Goal: Task Accomplishment & Management: Manage account settings

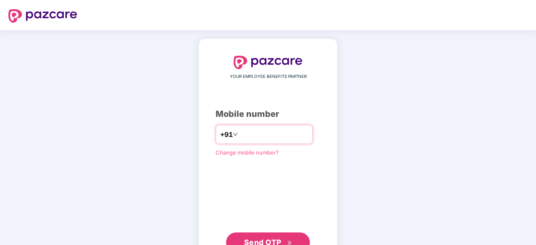
click at [262, 138] on input "number" at bounding box center [273, 134] width 69 height 13
type input "**********"
click at [281, 239] on span "Send OTP" at bounding box center [268, 243] width 48 height 12
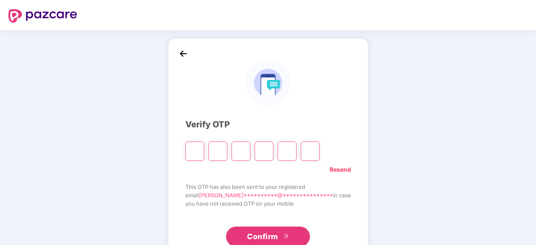
type input "*"
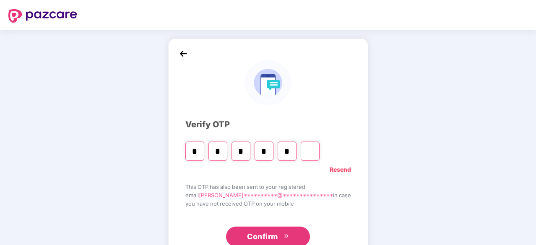
type input "*"
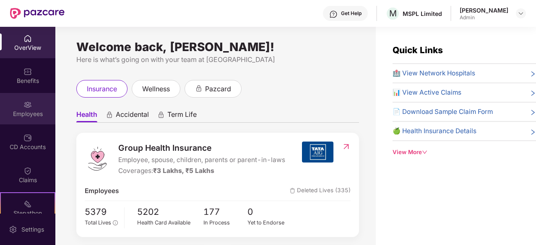
click at [34, 101] on div "Employees" at bounding box center [27, 108] width 55 height 31
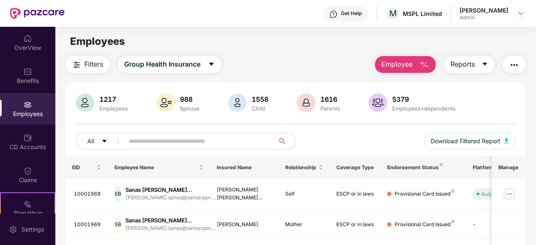
click at [423, 67] on img "button" at bounding box center [424, 65] width 10 height 10
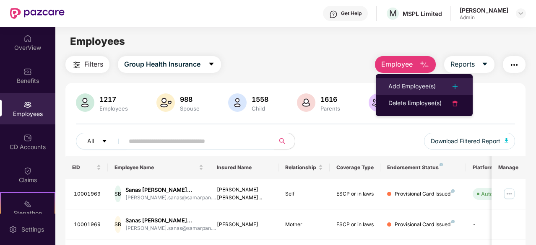
click at [418, 80] on li "Add Employee(s)" at bounding box center [424, 86] width 97 height 17
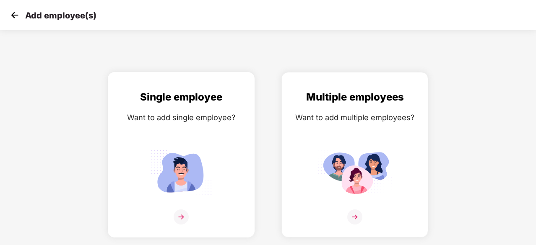
click at [179, 215] on img at bounding box center [181, 217] width 15 height 15
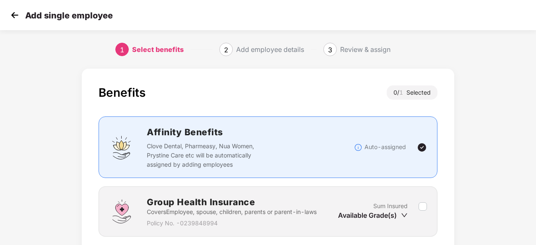
click at [307, 90] on div "Benefits 0 / 1 Selected" at bounding box center [268, 97] width 339 height 23
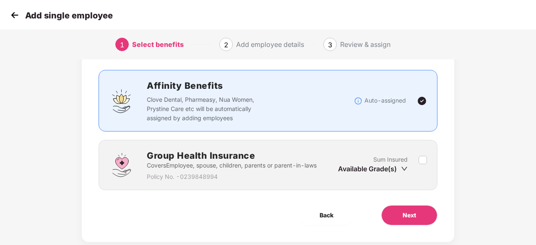
scroll to position [64, 0]
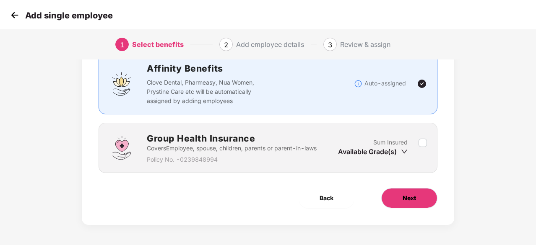
click at [422, 202] on button "Next" at bounding box center [409, 198] width 56 height 20
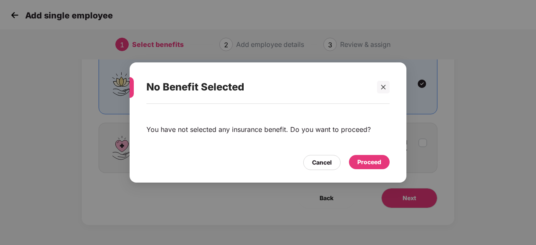
click at [371, 159] on div "Proceed" at bounding box center [369, 162] width 24 height 9
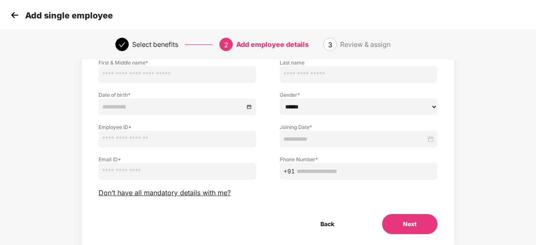
scroll to position [0, 0]
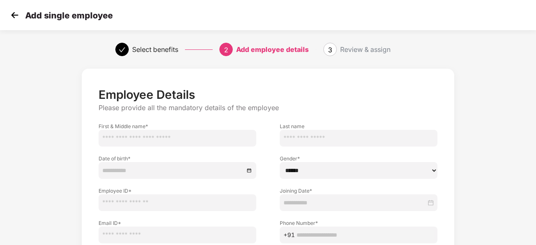
click at [325, 97] on p "Employee Details" at bounding box center [268, 95] width 339 height 14
click at [12, 18] on img at bounding box center [14, 15] width 13 height 13
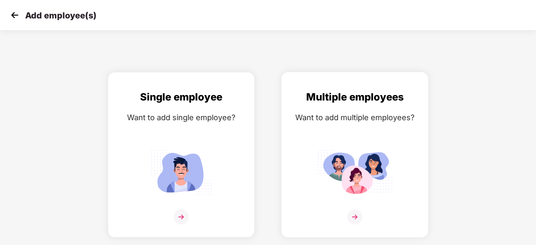
click at [363, 220] on div at bounding box center [354, 223] width 129 height 26
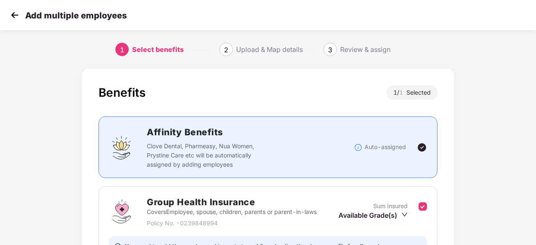
click at [330, 96] on div "Benefits 1 / 1 Selected" at bounding box center [268, 97] width 339 height 23
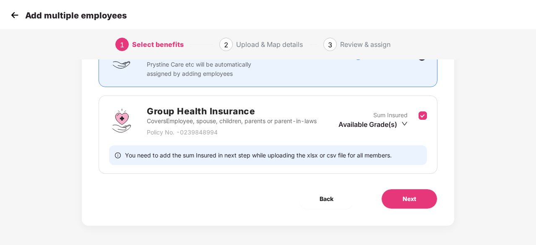
scroll to position [92, 0]
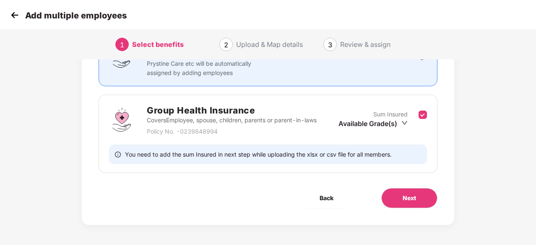
click at [18, 16] on img at bounding box center [14, 15] width 13 height 13
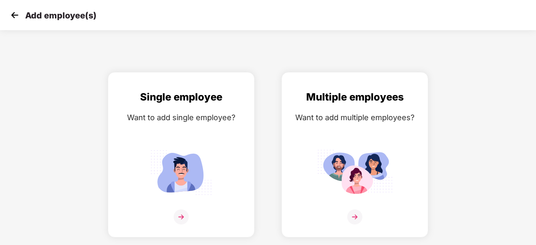
click at [18, 16] on img at bounding box center [14, 15] width 13 height 13
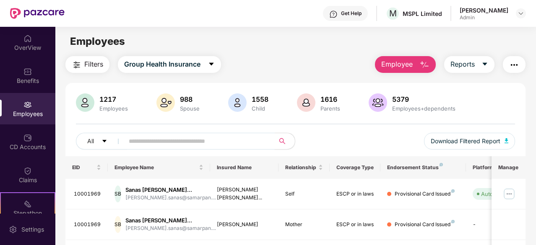
click at [142, 140] on input "text" at bounding box center [196, 141] width 135 height 13
type input "********"
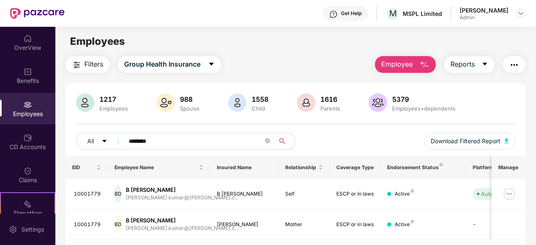
click at [331, 144] on div "All ******** Download Filtered Report" at bounding box center [295, 144] width 439 height 23
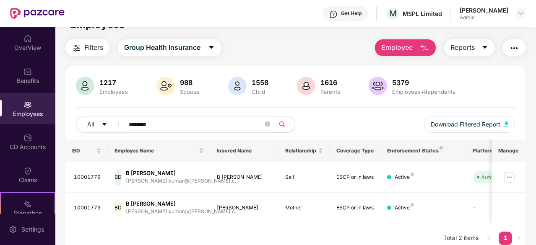
scroll to position [27, 0]
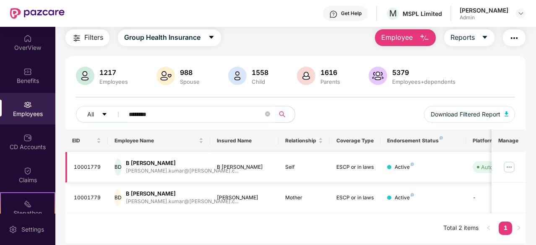
click at [509, 167] on img at bounding box center [508, 167] width 13 height 13
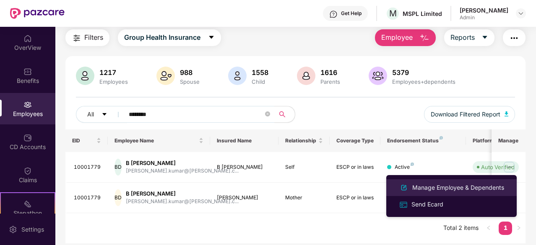
click at [474, 189] on div "Manage Employee & Dependents" at bounding box center [457, 187] width 95 height 9
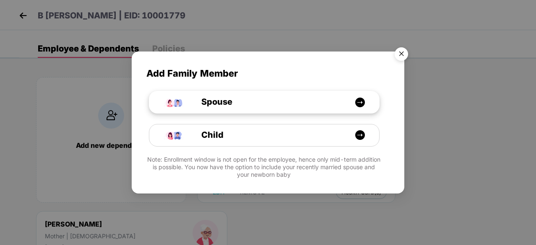
click at [226, 102] on span "Spouse" at bounding box center [207, 102] width 50 height 13
select select "****"
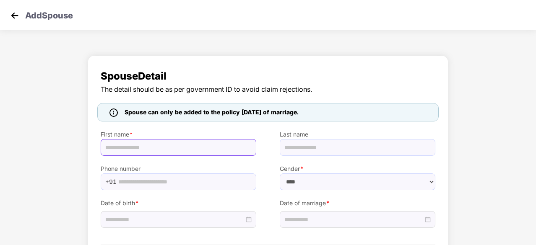
click at [184, 144] on input "text" at bounding box center [179, 147] width 156 height 17
type input "***"
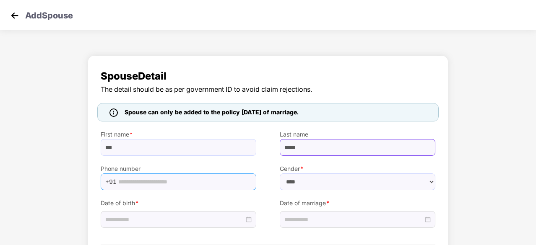
type input "*****"
click at [161, 182] on input "text" at bounding box center [184, 182] width 133 height 13
type input "**********"
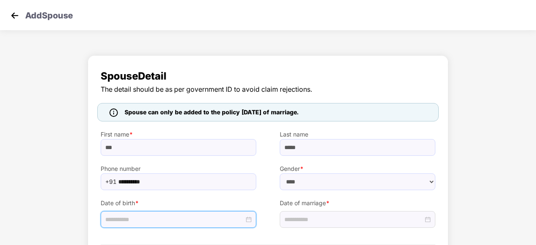
click at [130, 217] on input at bounding box center [174, 219] width 139 height 9
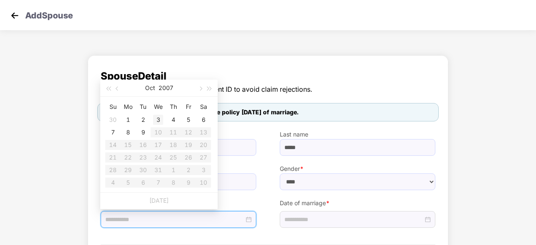
type input "**********"
click at [118, 86] on button "button" at bounding box center [117, 88] width 9 height 17
click at [108, 87] on span "button" at bounding box center [108, 89] width 4 height 4
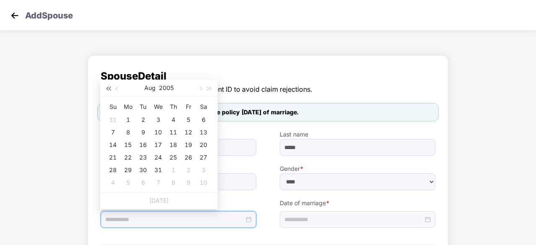
click at [108, 87] on span "button" at bounding box center [108, 89] width 4 height 4
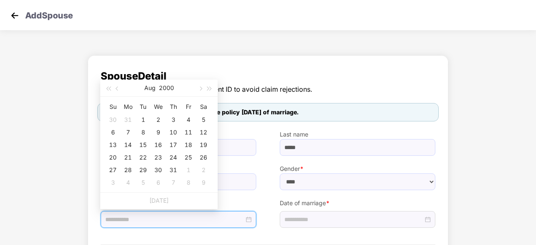
type input "**********"
click at [117, 86] on button "button" at bounding box center [117, 88] width 9 height 17
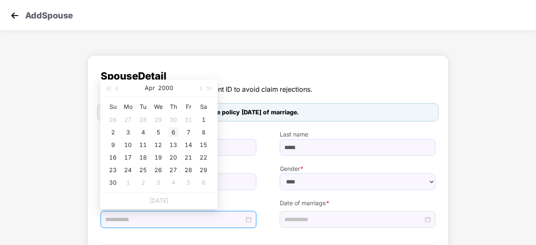
type input "**********"
click at [173, 133] on div "6" at bounding box center [173, 132] width 10 height 10
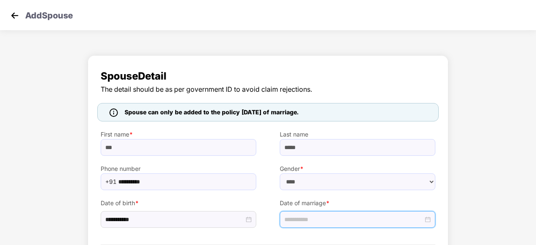
click at [321, 216] on input at bounding box center [353, 219] width 139 height 9
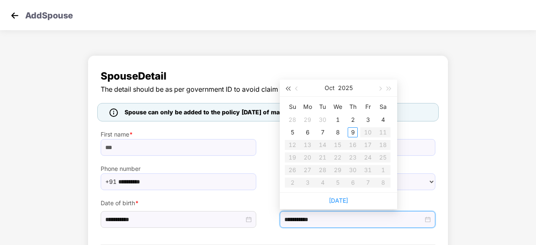
type input "**********"
click at [296, 88] on span "button" at bounding box center [297, 89] width 4 height 4
click at [380, 85] on button "button" at bounding box center [379, 88] width 9 height 17
click at [293, 89] on button "button" at bounding box center [296, 88] width 9 height 17
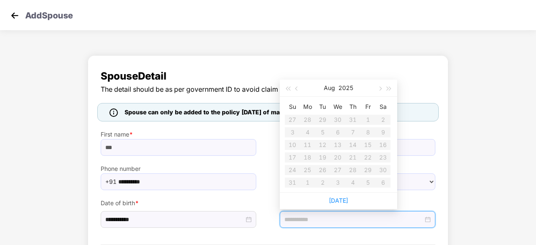
click at [329, 143] on table "Su Mo Tu We Th Fr Sa 27 28 29 30 31 1 2 3 4 5 6 7 8 9 10 11 12 13 14 15 16 17 1…" at bounding box center [338, 144] width 106 height 89
click at [342, 148] on table "Su Mo Tu We Th Fr Sa 27 28 29 30 31 1 2 3 4 5 6 7 8 9 10 11 12 13 14 15 16 17 1…" at bounding box center [338, 144] width 106 height 89
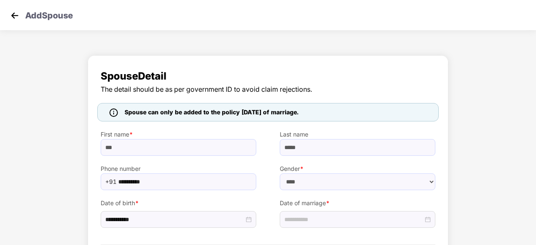
click at [430, 196] on div "Date of marriage *" at bounding box center [357, 209] width 179 height 38
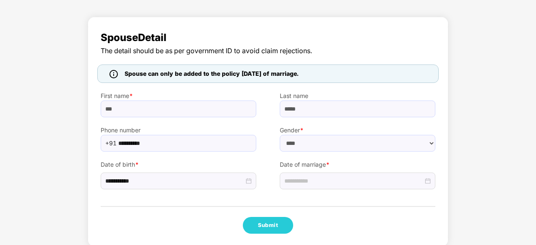
scroll to position [47, 0]
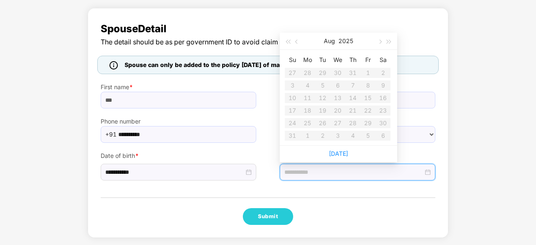
click at [392, 170] on input at bounding box center [353, 172] width 139 height 9
click at [367, 85] on table "Su Mo Tu We Th Fr Sa 27 28 29 30 31 1 2 3 4 5 6 7 8 9 10 11 12 13 14 15 16 17 1…" at bounding box center [338, 97] width 106 height 89
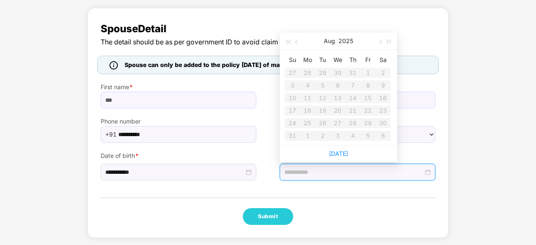
click at [367, 85] on table "Su Mo Tu We Th Fr Sa 27 28 29 30 31 1 2 3 4 5 6 7 8 9 10 11 12 13 14 15 16 17 1…" at bounding box center [338, 97] width 106 height 89
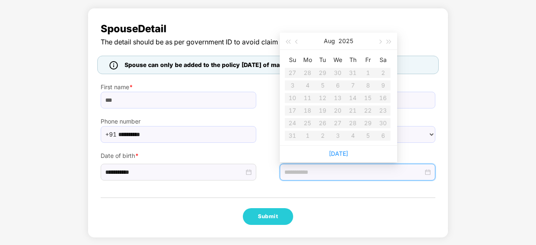
click at [367, 85] on table "Su Mo Tu We Th Fr Sa 27 28 29 30 31 1 2 3 4 5 6 7 8 9 10 11 12 13 14 15 16 17 1…" at bounding box center [338, 97] width 106 height 89
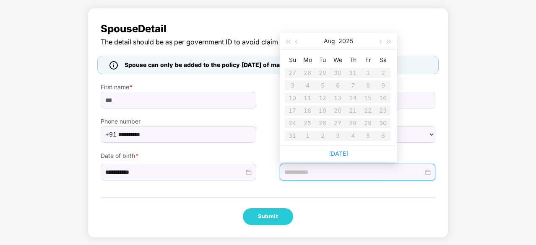
click at [367, 85] on table "Su Mo Tu We Th Fr Sa 27 28 29 30 31 1 2 3 4 5 6 7 8 9 10 11 12 13 14 15 16 17 1…" at bounding box center [338, 97] width 106 height 89
click at [380, 42] on span "button" at bounding box center [379, 41] width 4 height 4
type input "**********"
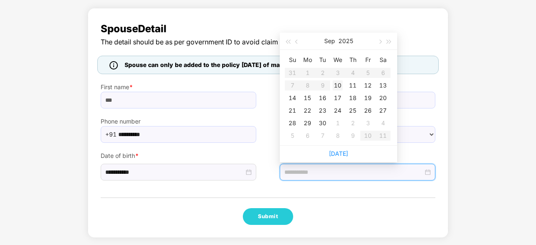
click at [337, 84] on div "10" at bounding box center [337, 85] width 10 height 10
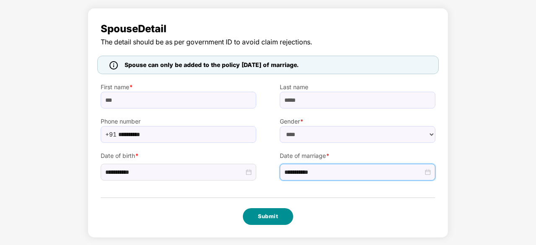
click at [273, 213] on button "Submit" at bounding box center [268, 216] width 50 height 17
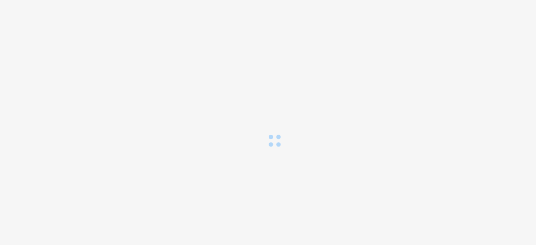
scroll to position [0, 0]
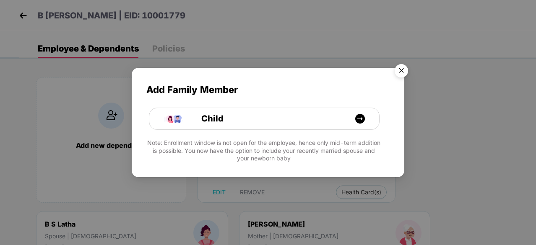
click at [400, 73] on img "Close" at bounding box center [400, 71] width 23 height 23
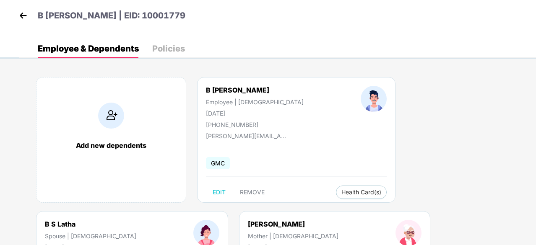
click at [364, 232] on div "Add new dependents B [PERSON_NAME] Employee | [DEMOGRAPHIC_DATA] [DATE] [PHONE_…" at bounding box center [277, 211] width 516 height 293
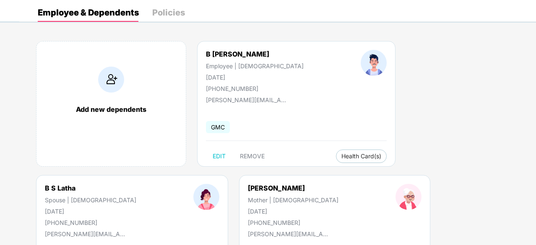
scroll to position [50, 0]
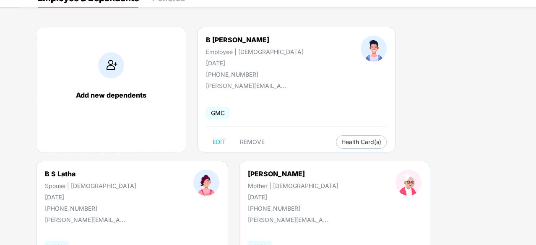
click at [528, 131] on div "Add new dependents B [PERSON_NAME] Employee | [DEMOGRAPHIC_DATA] [DATE] [PHONE_…" at bounding box center [277, 160] width 516 height 293
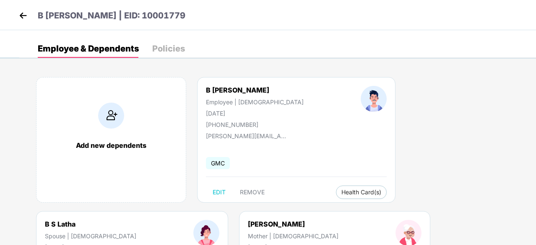
scroll to position [0, 0]
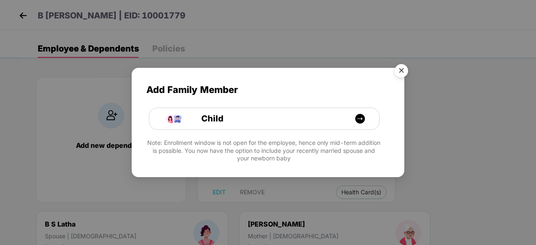
click at [398, 74] on img "Close" at bounding box center [400, 71] width 23 height 23
click at [361, 121] on img at bounding box center [360, 119] width 10 height 10
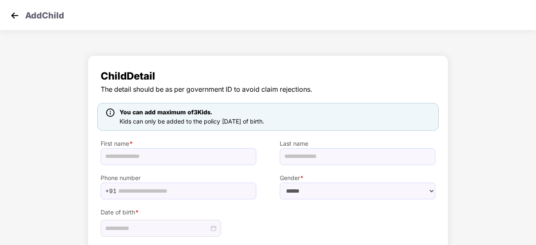
click at [8, 10] on div "Add Child" at bounding box center [268, 15] width 536 height 30
click at [10, 14] on img at bounding box center [14, 15] width 13 height 13
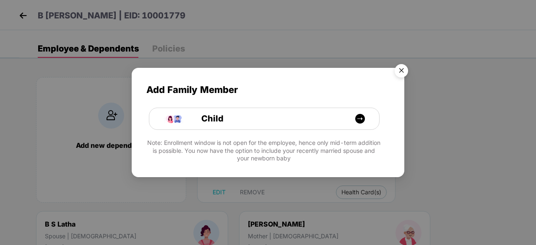
click at [401, 68] on img "Close" at bounding box center [400, 71] width 23 height 23
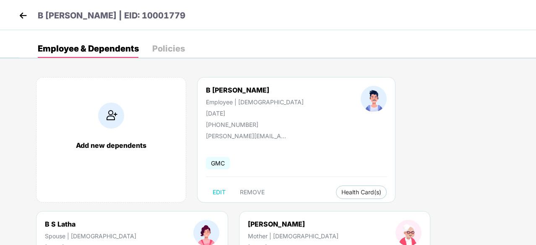
click at [20, 18] on img at bounding box center [23, 15] width 13 height 13
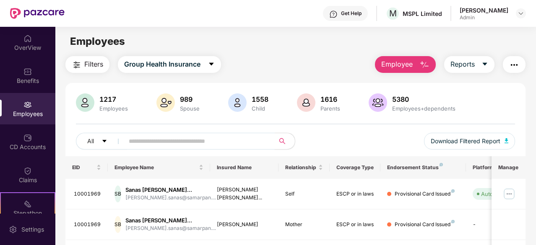
click at [162, 142] on input "text" at bounding box center [196, 141] width 135 height 13
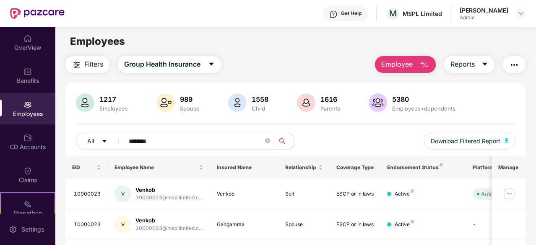
type input "********"
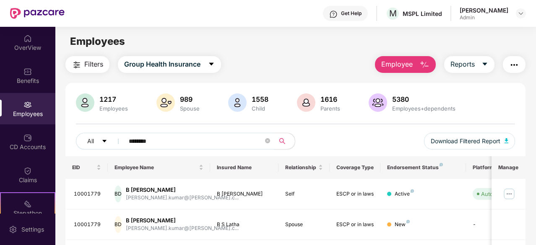
click at [320, 140] on div "All ******** Download Filtered Report" at bounding box center [295, 144] width 439 height 23
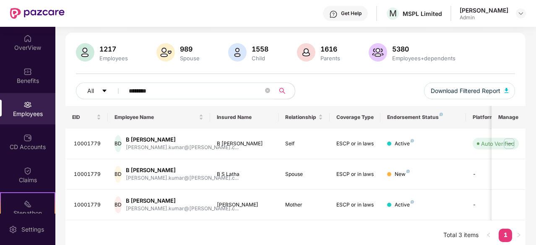
scroll to position [54, 0]
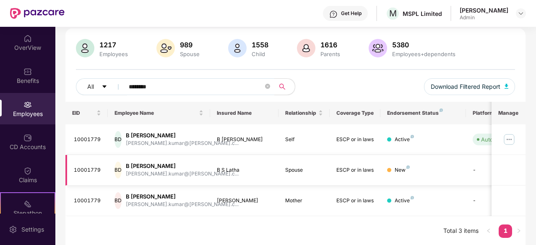
click at [277, 170] on td "B S Latha" at bounding box center [244, 170] width 68 height 31
click at [508, 134] on img at bounding box center [508, 139] width 13 height 13
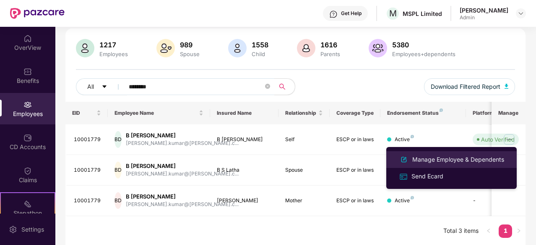
click at [449, 161] on div "Manage Employee & Dependents" at bounding box center [457, 159] width 95 height 9
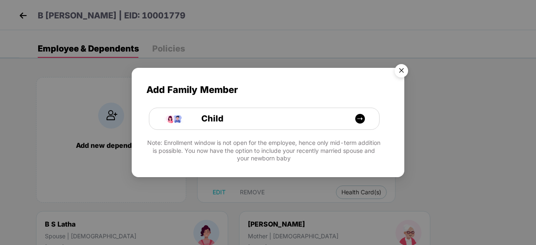
click at [402, 73] on img "Close" at bounding box center [400, 71] width 23 height 23
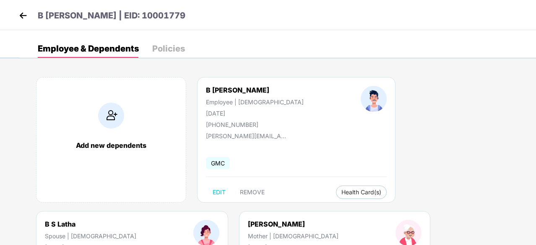
click at [371, 225] on div "Add new dependents B [PERSON_NAME] Employee | [DEMOGRAPHIC_DATA] [DATE] [PHONE_…" at bounding box center [277, 211] width 516 height 293
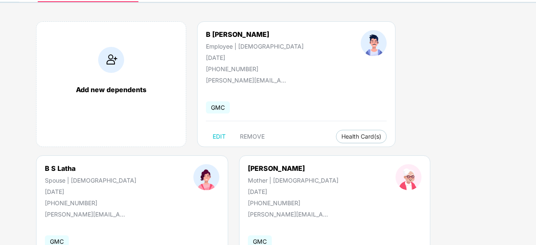
scroll to position [45, 0]
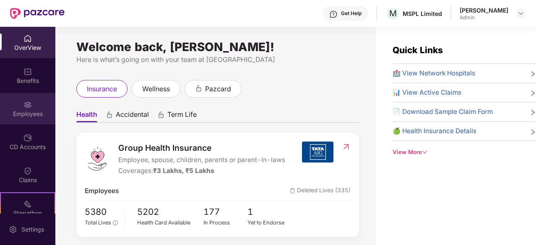
click at [25, 123] on div "Employees" at bounding box center [27, 108] width 55 height 31
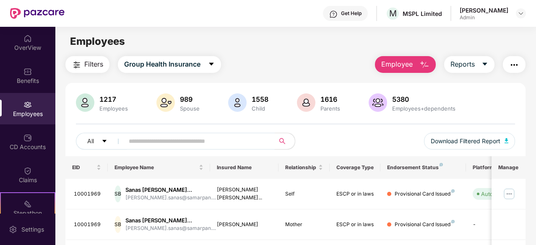
click at [135, 141] on input "text" at bounding box center [196, 141] width 135 height 13
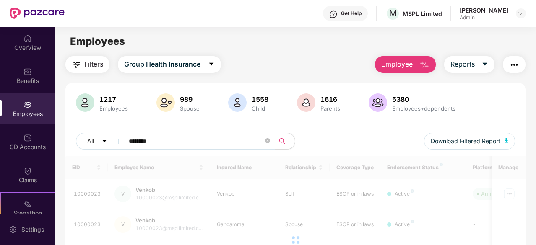
type input "********"
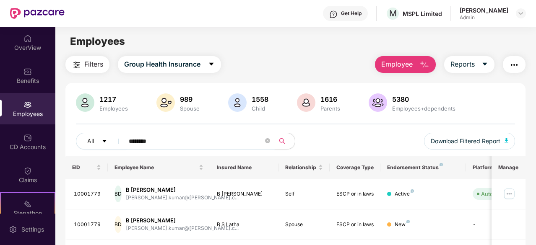
click at [340, 130] on div "1217 Employees 989 Spouse 1558 Child 1616 Parents 5380 Employees+dependents All…" at bounding box center [295, 124] width 460 height 63
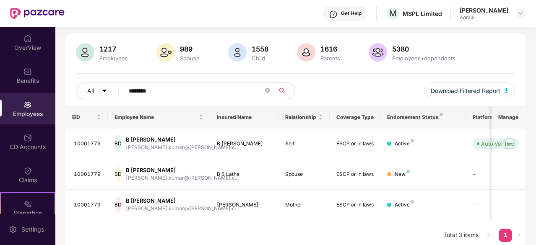
scroll to position [54, 0]
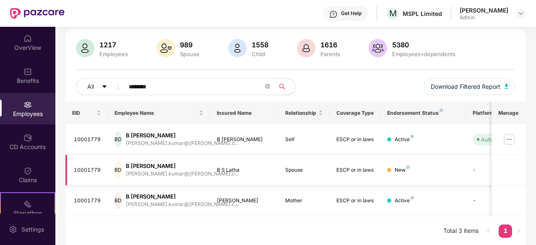
click at [210, 176] on td "B S Latha" at bounding box center [244, 170] width 68 height 31
click at [511, 137] on img at bounding box center [508, 139] width 13 height 13
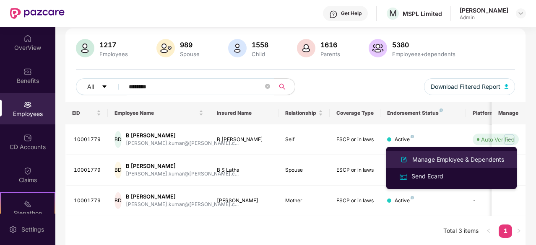
click at [448, 162] on div "Manage Employee & Dependents" at bounding box center [457, 159] width 95 height 9
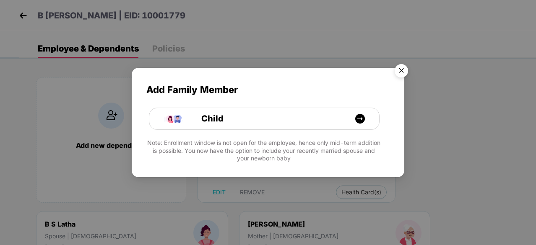
click at [404, 75] on img "Close" at bounding box center [400, 71] width 23 height 23
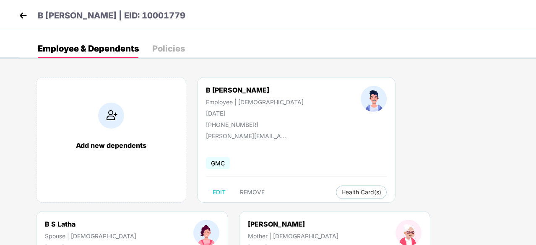
click at [165, 45] on div "Policies" at bounding box center [168, 48] width 33 height 8
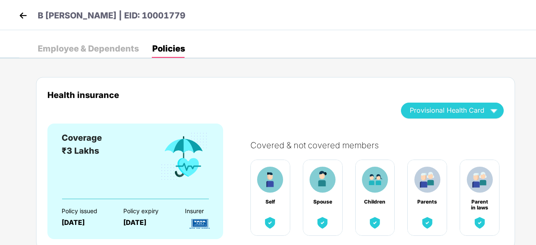
click at [281, 120] on div "Health insurance Provisional Health Card" at bounding box center [275, 107] width 456 height 34
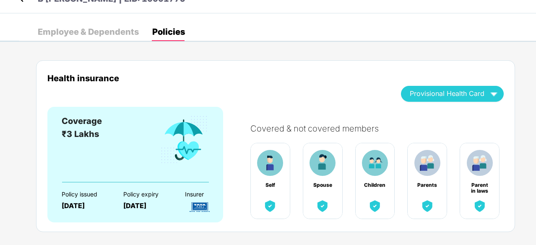
scroll to position [31, 0]
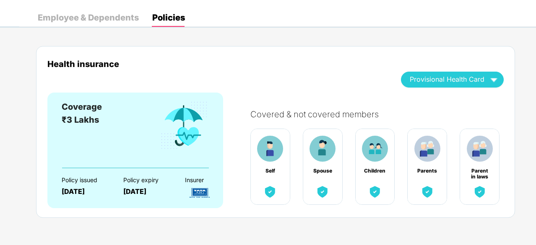
click at [276, 93] on div "Covered & not covered members Self Spouse Children Parents Parent in laws" at bounding box center [373, 151] width 262 height 117
click at [268, 69] on div "Health insurance Provisional Health Card" at bounding box center [275, 76] width 456 height 34
click at [79, 17] on div "Employee & Dependents" at bounding box center [88, 17] width 101 height 8
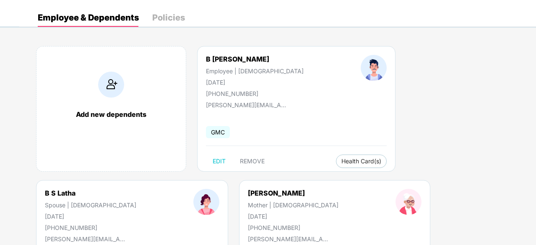
click at [233, 224] on div "Add new dependents B [PERSON_NAME] Employee | [DEMOGRAPHIC_DATA] [DATE] [PHONE_…" at bounding box center [277, 180] width 516 height 293
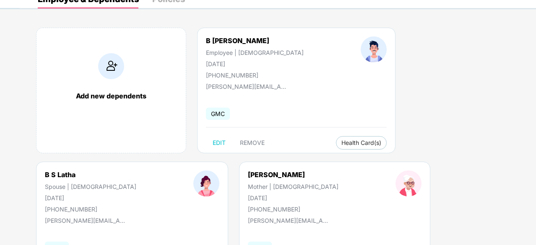
scroll to position [65, 0]
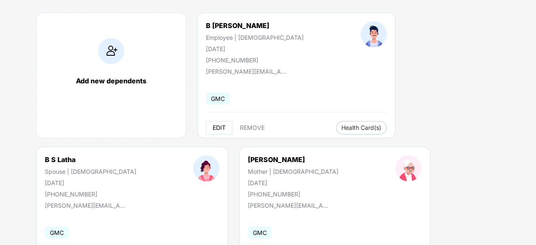
click at [218, 127] on span "EDIT" at bounding box center [219, 128] width 13 height 7
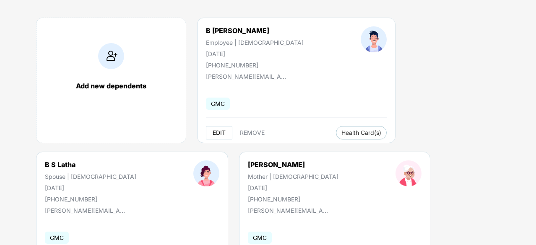
select select "****"
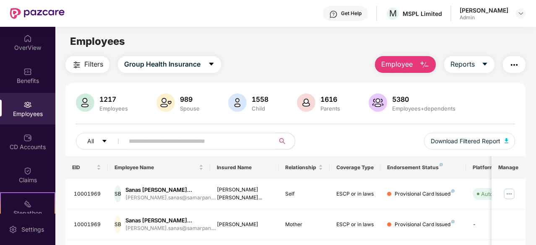
click at [141, 142] on input "text" at bounding box center [196, 141] width 135 height 13
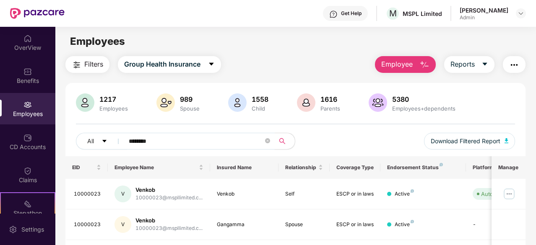
type input "********"
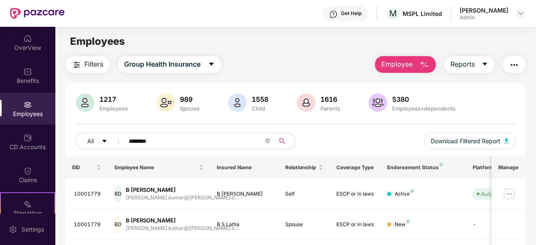
click at [344, 130] on div "1217 Employees 989 Spouse 1558 Child 1616 Parents 5380 Employees+dependents All…" at bounding box center [295, 124] width 460 height 63
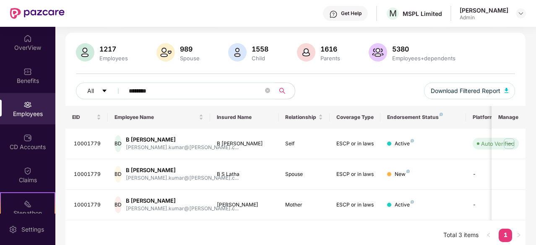
scroll to position [54, 0]
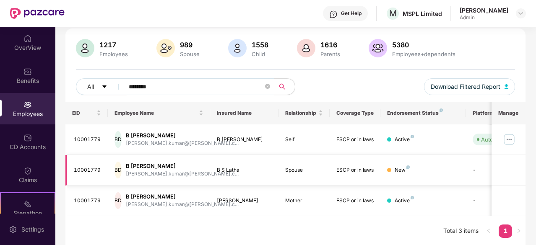
click at [474, 169] on td "-" at bounding box center [496, 170] width 60 height 31
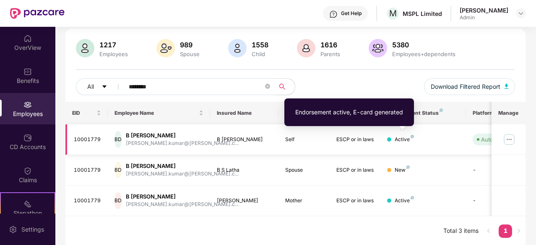
click at [411, 136] on img at bounding box center [411, 136] width 3 height 3
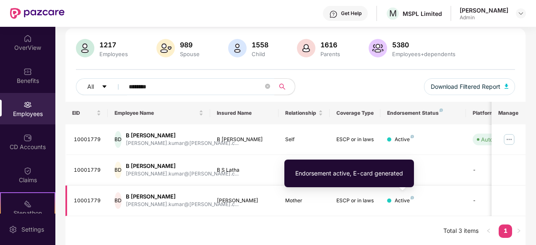
click at [410, 196] on img at bounding box center [411, 197] width 3 height 3
click at [410, 197] on img at bounding box center [411, 197] width 3 height 3
click at [381, 175] on div "Endorsement active, E-card generated" at bounding box center [349, 173] width 108 height 9
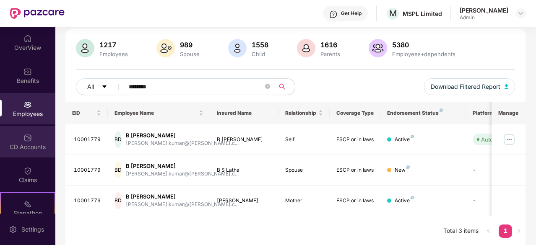
click at [33, 140] on div "CD Accounts" at bounding box center [27, 141] width 55 height 31
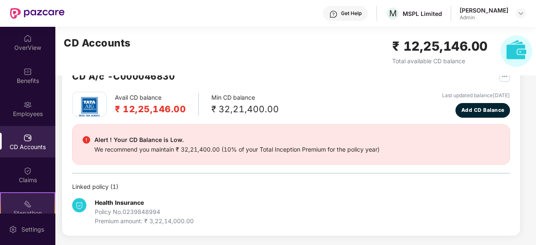
click at [31, 207] on div "Stepathon New Challenge" at bounding box center [27, 207] width 55 height 31
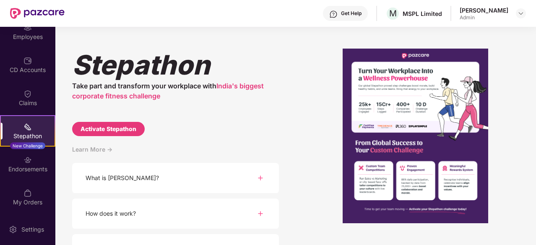
scroll to position [78, 0]
click at [20, 174] on div "Endorsements" at bounding box center [27, 163] width 55 height 31
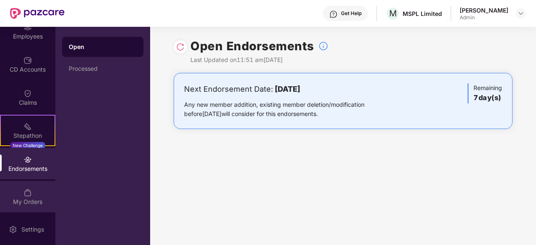
click at [25, 194] on img at bounding box center [27, 193] width 8 height 8
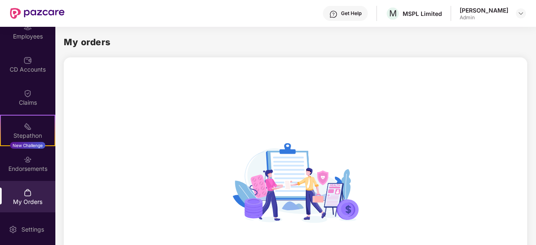
click at [34, 114] on div "OverView Benefits Employees CD Accounts Claims Stepathon New Challenge Endorsem…" at bounding box center [27, 120] width 55 height 187
click at [34, 97] on div "Claims" at bounding box center [27, 97] width 55 height 31
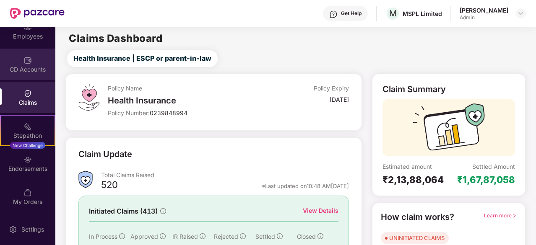
click at [23, 53] on div "CD Accounts" at bounding box center [27, 64] width 55 height 31
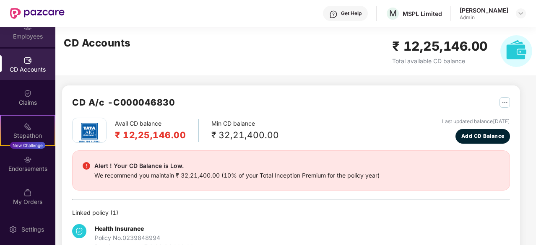
click at [36, 39] on div "Employees" at bounding box center [27, 36] width 55 height 8
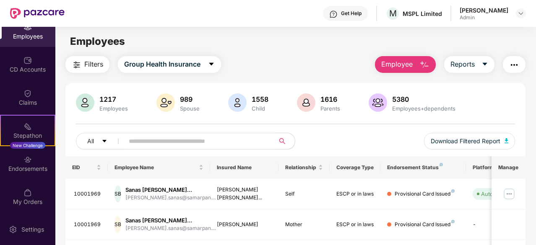
click at [135, 144] on input "text" at bounding box center [196, 141] width 135 height 13
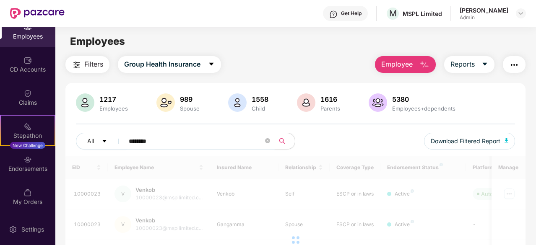
type input "********"
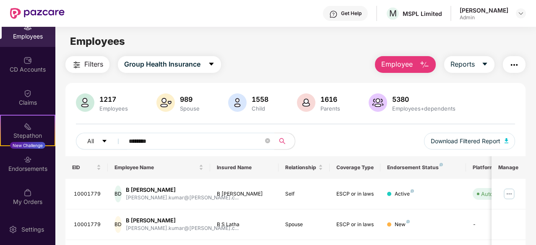
click at [357, 137] on div "All ******** Download Filtered Report" at bounding box center [295, 144] width 439 height 23
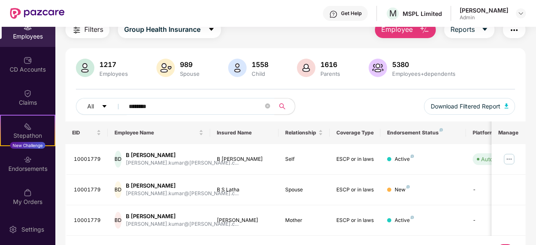
scroll to position [50, 0]
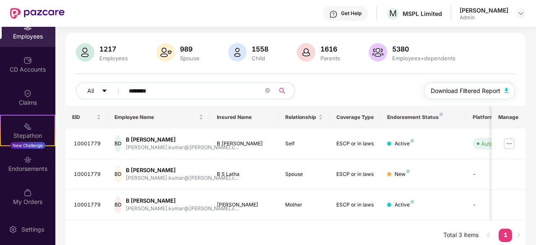
click at [507, 91] on img "button" at bounding box center [506, 90] width 4 height 5
click at [503, 93] on button "Download Filtered Report" at bounding box center [469, 91] width 91 height 17
click at [508, 142] on img at bounding box center [508, 143] width 13 height 13
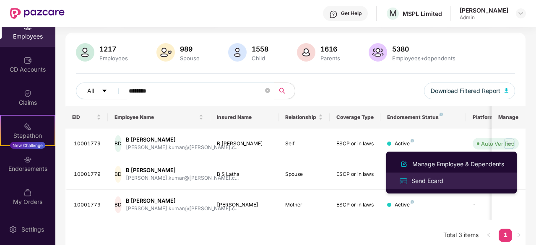
click at [440, 177] on div "Send Ecard" at bounding box center [427, 180] width 35 height 9
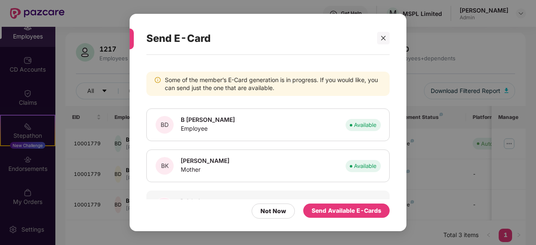
click at [397, 143] on div "Some of the member’s E-Card generation is in progress. If you would like, you c…" at bounding box center [268, 139] width 277 height 168
click at [356, 65] on div "Some of the member’s E-Card generation is in progress. If you would like, you c…" at bounding box center [267, 145] width 243 height 172
click at [390, 179] on div "Some of the member’s E-Card generation is in progress. If you would like, you c…" at bounding box center [268, 139] width 277 height 168
click at [321, 216] on div "Send Available E-Cards" at bounding box center [346, 211] width 86 height 14
